Goal: Task Accomplishment & Management: Manage account settings

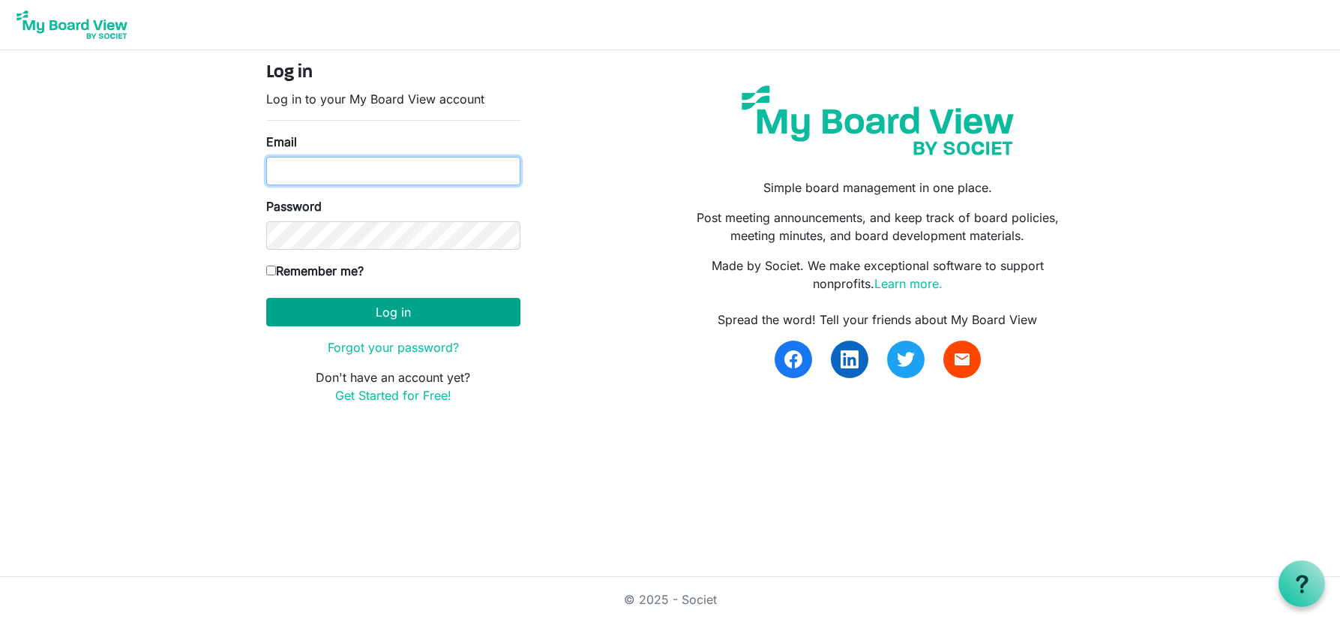
type input "christina@kcfoodaccess.org"
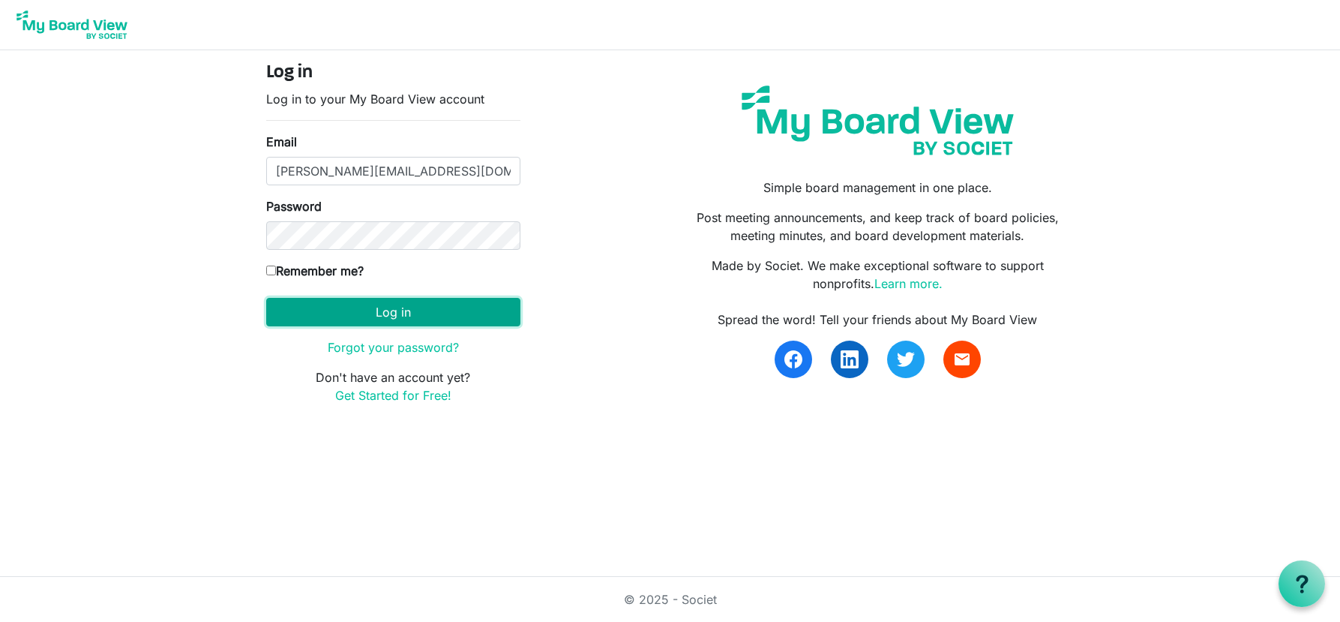
click at [383, 315] on button "Log in" at bounding box center [393, 312] width 254 height 29
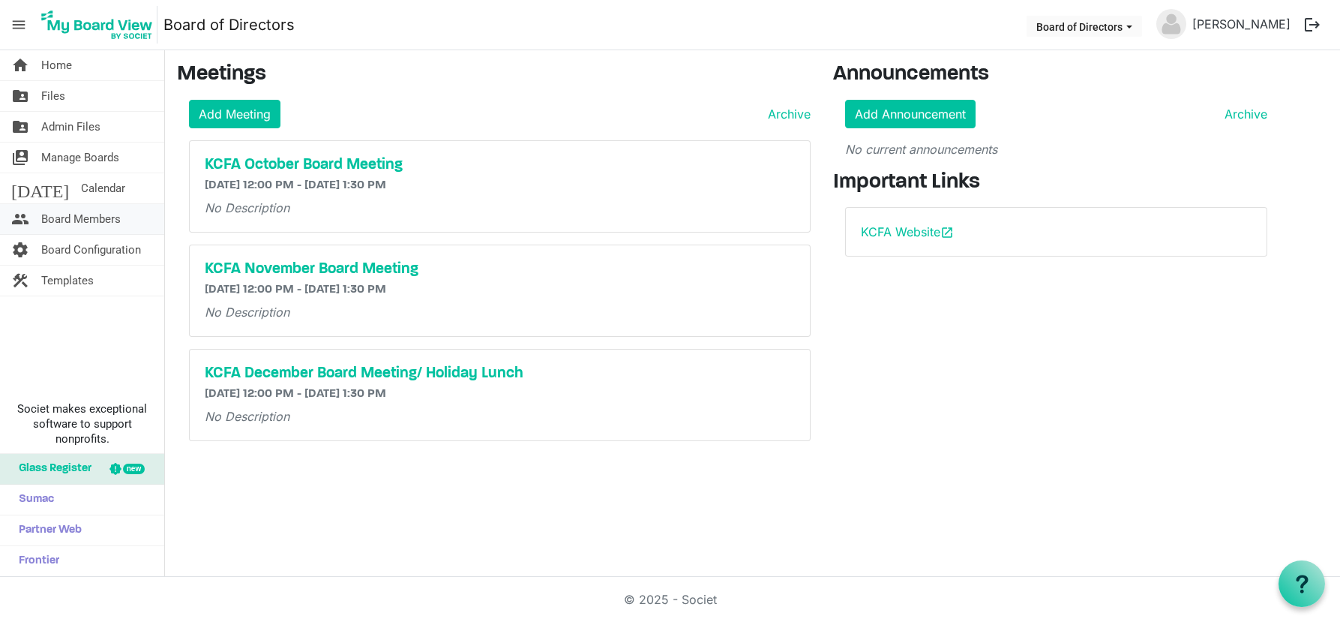
click at [102, 224] on span "Board Members" at bounding box center [81, 219] width 80 height 30
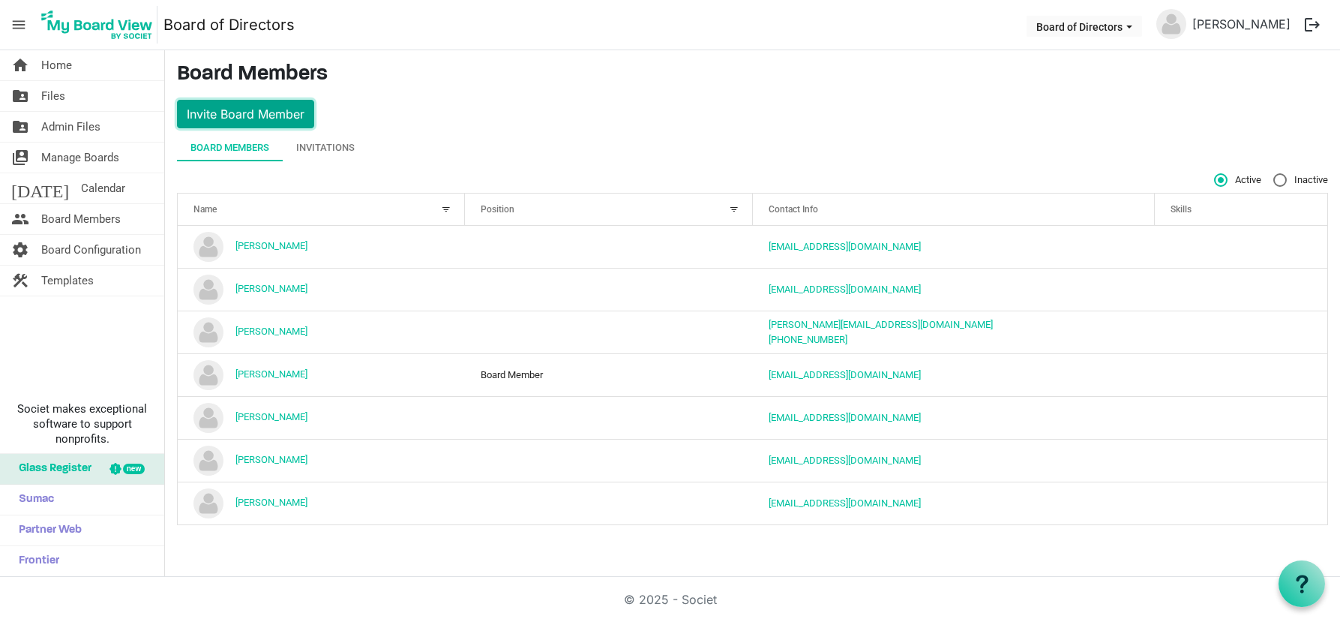
click at [237, 104] on button "Invite Board Member" at bounding box center [245, 114] width 137 height 29
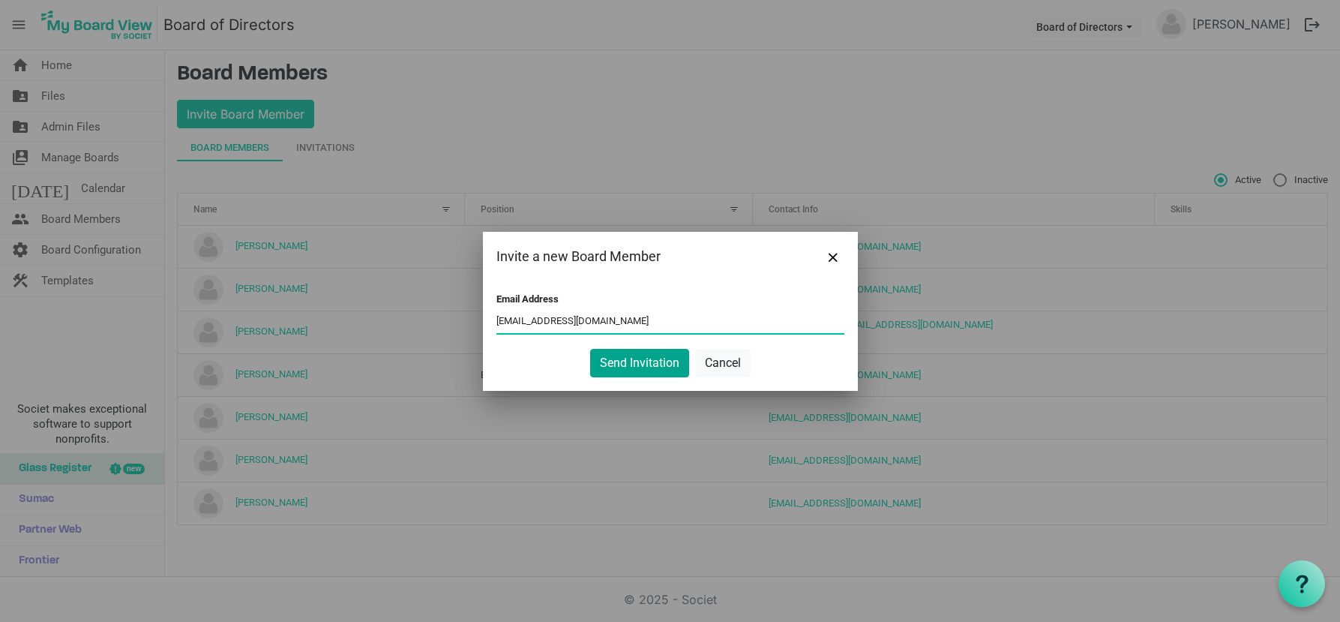
type input "[EMAIL_ADDRESS][DOMAIN_NAME]"
click at [642, 365] on button "Send Invitation" at bounding box center [639, 363] width 99 height 29
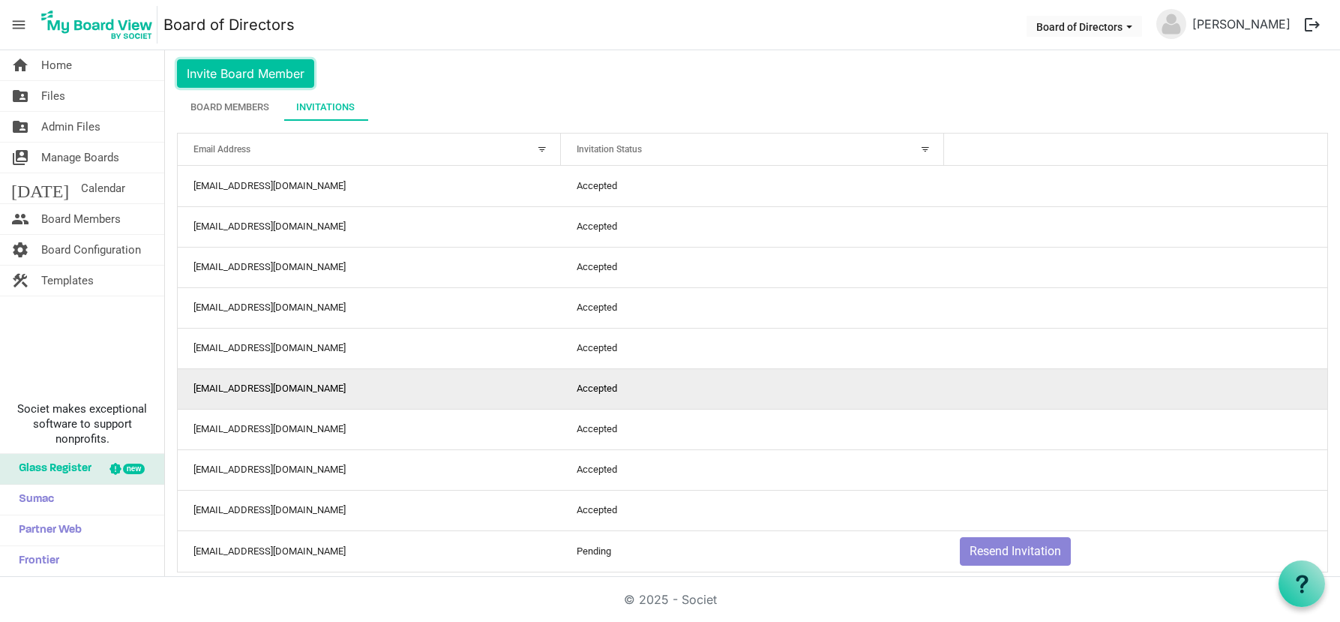
scroll to position [60, 0]
